Goal: Transaction & Acquisition: Purchase product/service

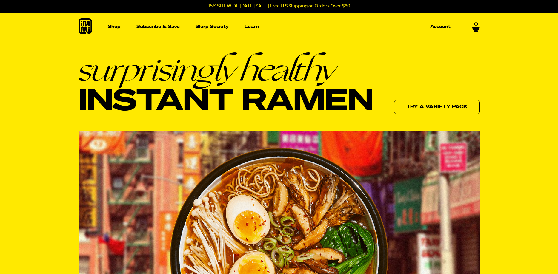
click at [113, 26] on p "Shop" at bounding box center [114, 26] width 13 height 4
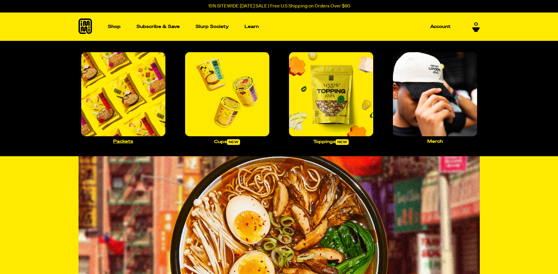
click at [128, 141] on p "Packets" at bounding box center [123, 141] width 20 height 4
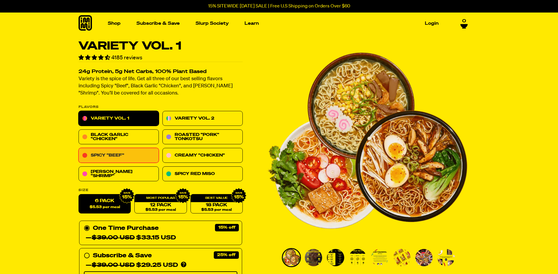
click at [122, 156] on link "Spicy "Beef"" at bounding box center [119, 155] width 80 height 15
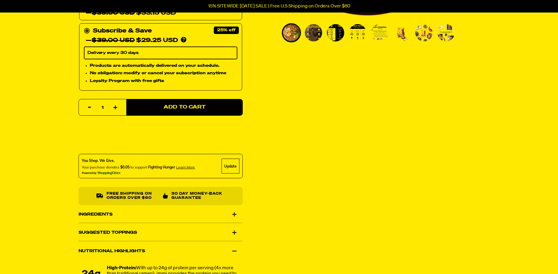
scroll to position [244, 0]
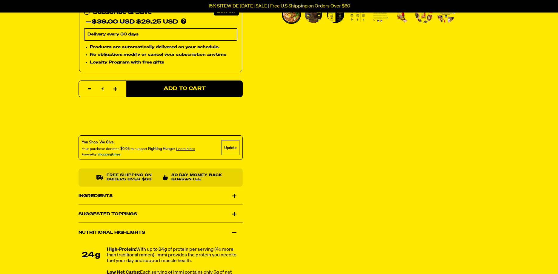
click at [233, 196] on div "Ingredients" at bounding box center [161, 196] width 164 height 17
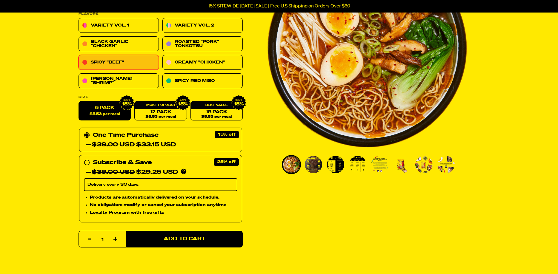
scroll to position [61, 0]
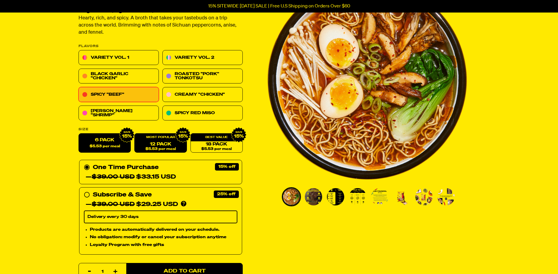
click at [165, 146] on link "12 Pack $5.53 per meal" at bounding box center [160, 143] width 52 height 19
radio input "false"
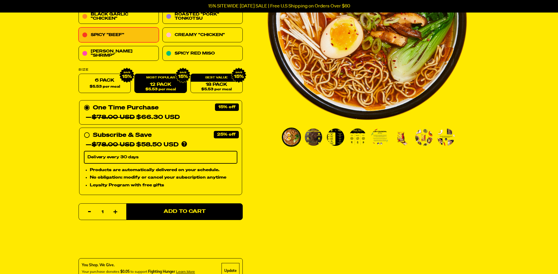
scroll to position [122, 0]
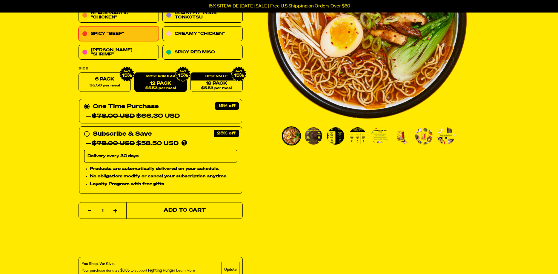
click at [200, 207] on button "Add to Cart" at bounding box center [184, 210] width 116 height 17
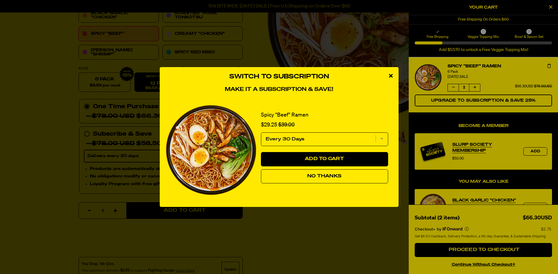
click at [390, 75] on icon "close modal" at bounding box center [391, 75] width 4 height 5
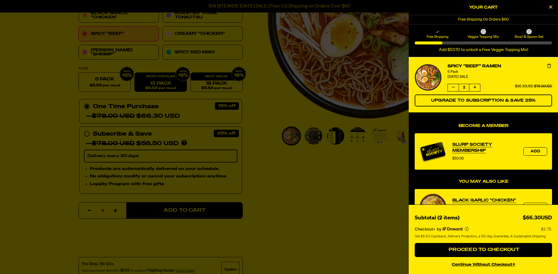
click at [288, 123] on div at bounding box center [279, 137] width 558 height 274
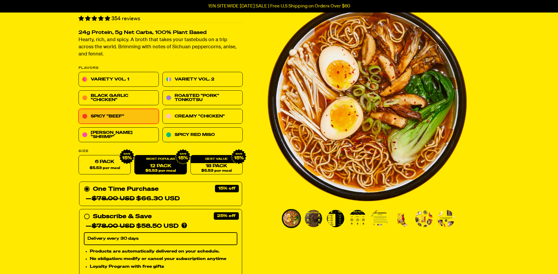
scroll to position [0, 0]
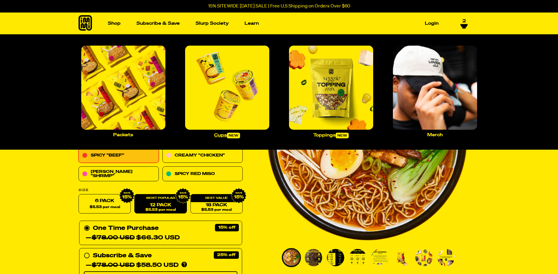
click at [226, 118] on img "Main navigation" at bounding box center [227, 88] width 84 height 84
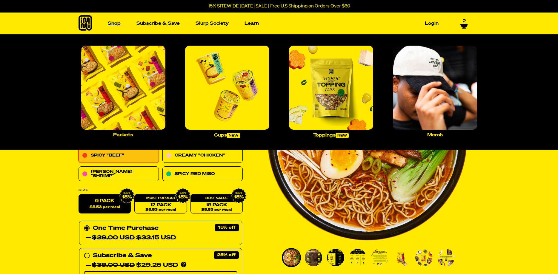
click at [116, 22] on link "Shop" at bounding box center [114, 23] width 18 height 9
click at [337, 121] on img "Main navigation" at bounding box center [331, 88] width 84 height 84
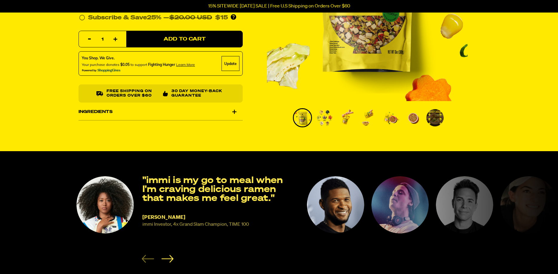
scroll to position [183, 0]
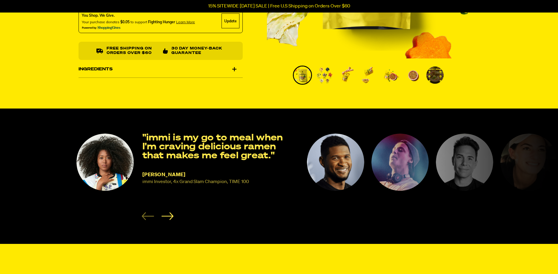
click at [234, 68] on div "Ingredients" at bounding box center [161, 69] width 164 height 17
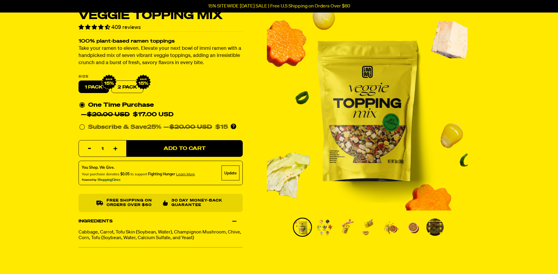
scroll to position [0, 0]
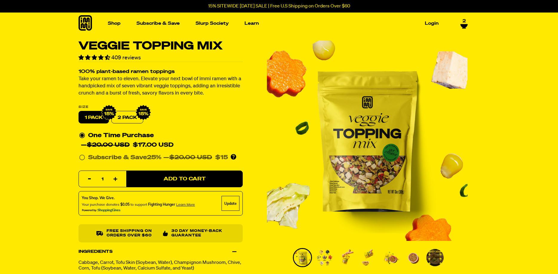
click at [463, 22] on span "2" at bounding box center [464, 21] width 3 height 5
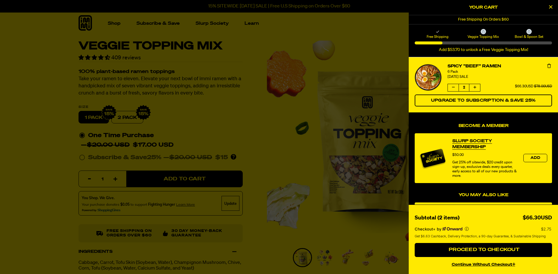
click at [276, 132] on div at bounding box center [279, 137] width 558 height 274
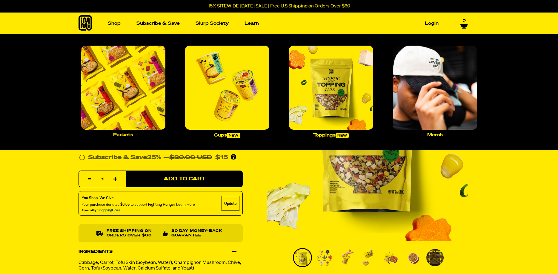
click at [114, 24] on link "Shop" at bounding box center [114, 23] width 18 height 9
click at [124, 134] on p "Packets" at bounding box center [123, 135] width 20 height 4
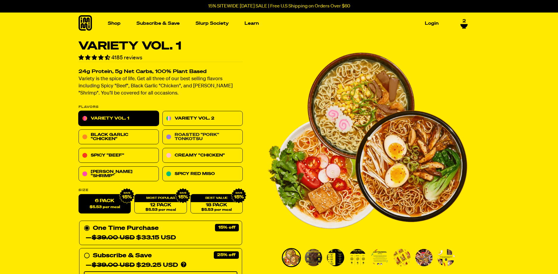
click at [220, 139] on link "Roasted "Pork" Tonkotsu" at bounding box center [202, 137] width 80 height 15
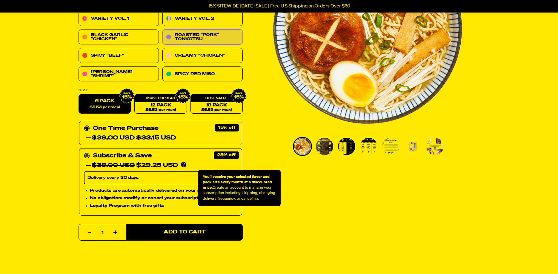
scroll to position [122, 0]
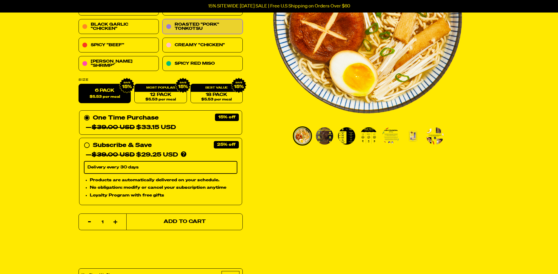
click at [175, 219] on button "Add to Cart" at bounding box center [184, 222] width 116 height 17
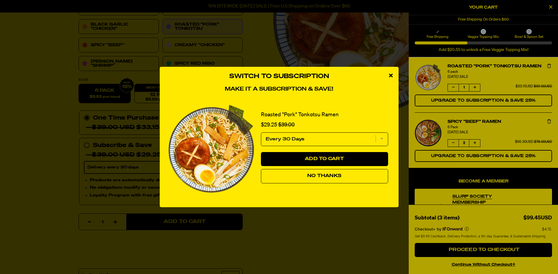
click at [392, 75] on icon "close modal" at bounding box center [391, 75] width 4 height 5
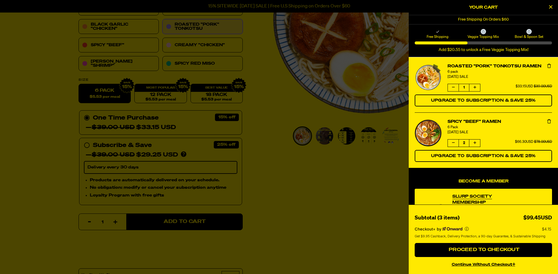
click at [296, 112] on div at bounding box center [279, 137] width 558 height 274
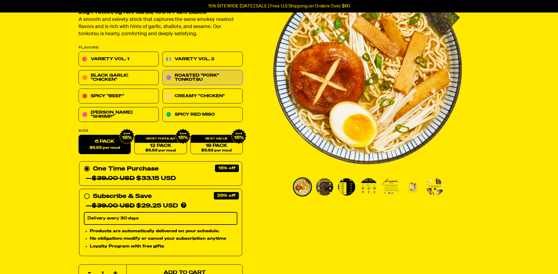
scroll to position [0, 0]
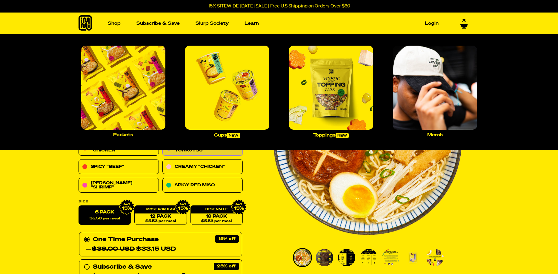
click at [113, 23] on link "Shop" at bounding box center [114, 23] width 18 height 9
click at [125, 135] on p "Packets" at bounding box center [123, 135] width 20 height 4
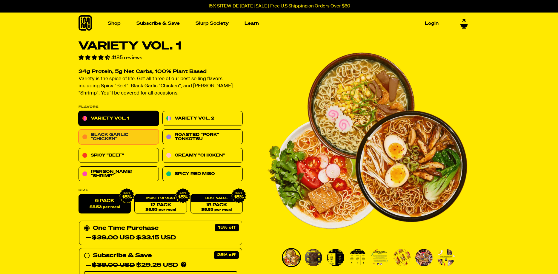
click at [147, 138] on link "Black Garlic "Chicken"" at bounding box center [119, 137] width 80 height 15
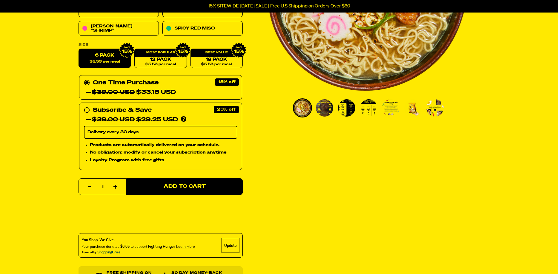
scroll to position [152, 0]
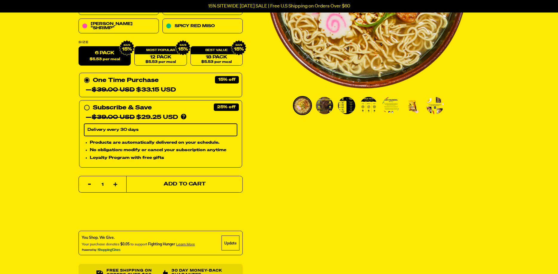
click at [185, 183] on span "Add to Cart" at bounding box center [184, 184] width 42 height 5
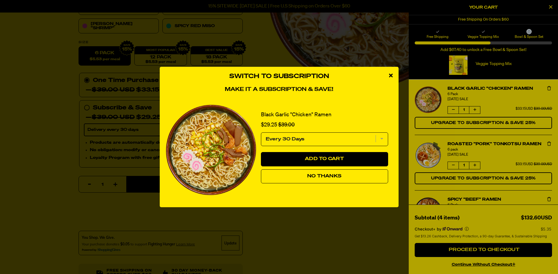
click at [390, 74] on icon "close modal" at bounding box center [391, 75] width 4 height 5
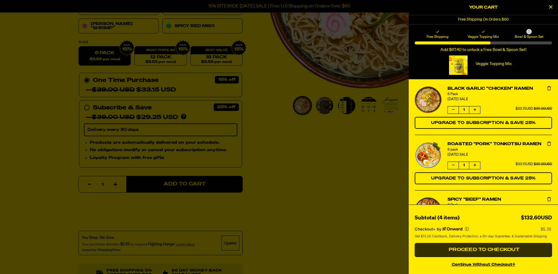
click at [486, 248] on span "Proceed to Checkout" at bounding box center [483, 250] width 72 height 5
